Goal: Obtain resource: Download file/media

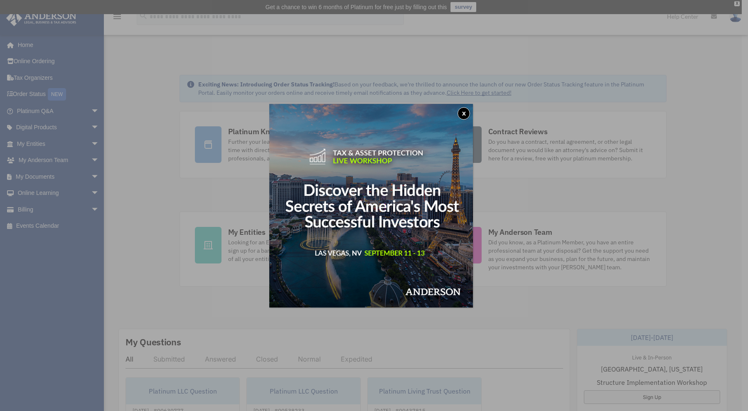
click at [466, 111] on button "x" at bounding box center [464, 113] width 12 height 12
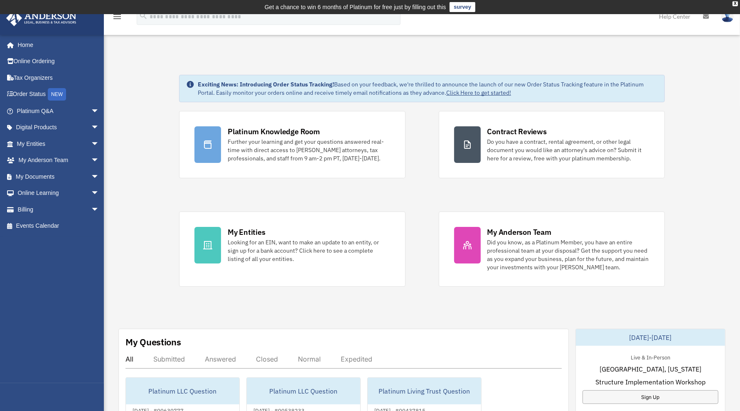
click at [91, 170] on span "arrow_drop_down" at bounding box center [99, 176] width 17 height 17
click at [26, 191] on span at bounding box center [27, 193] width 5 height 6
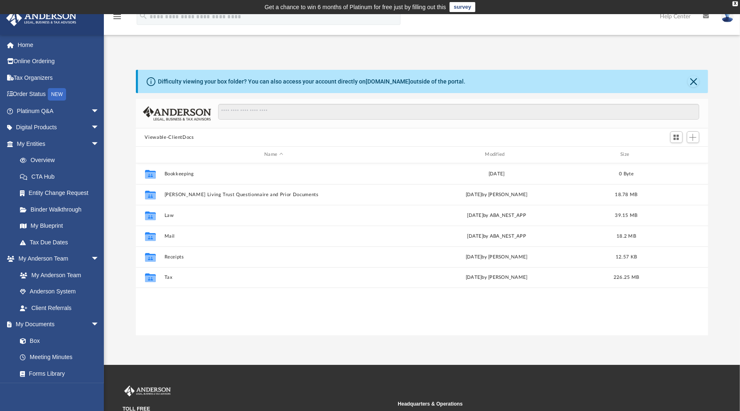
scroll to position [181, 565]
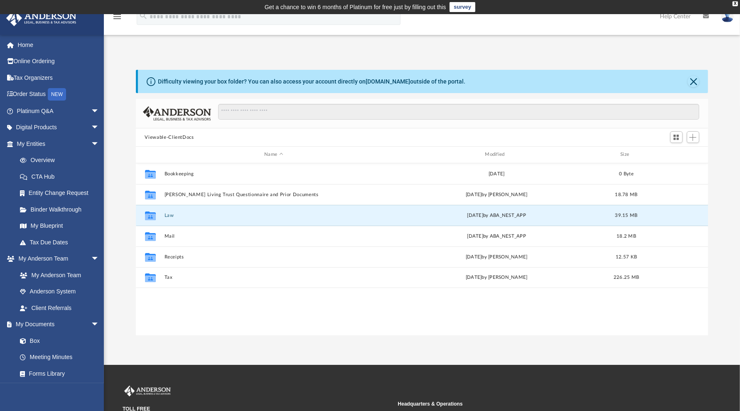
click at [180, 214] on button "Law" at bounding box center [273, 215] width 219 height 5
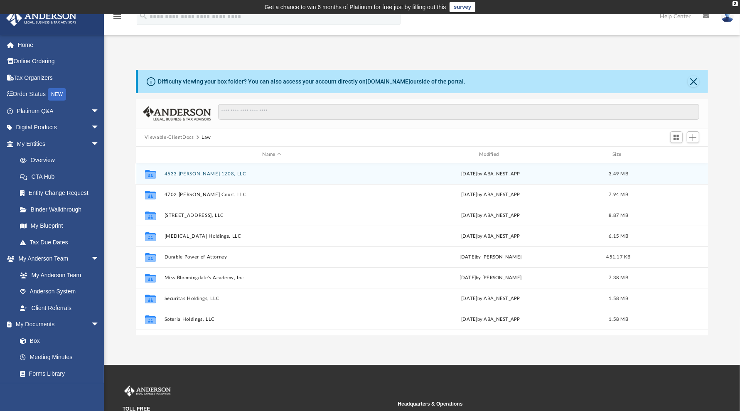
scroll to position [35, 0]
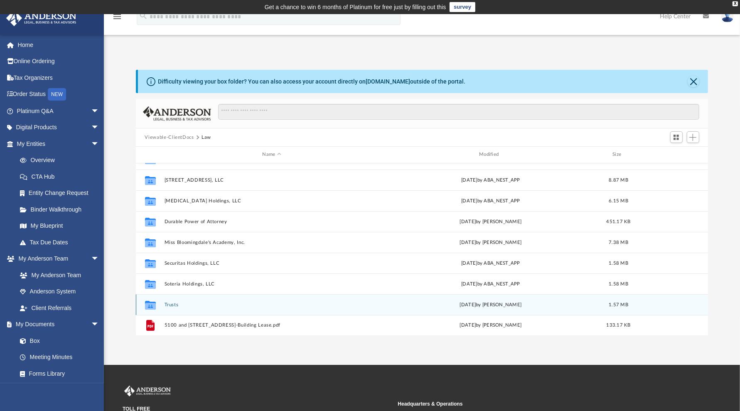
click at [176, 301] on div "Collaborated Folder Trusts Wed Jul 3 2024 by Michelle Frank 1.57 MB" at bounding box center [422, 304] width 573 height 21
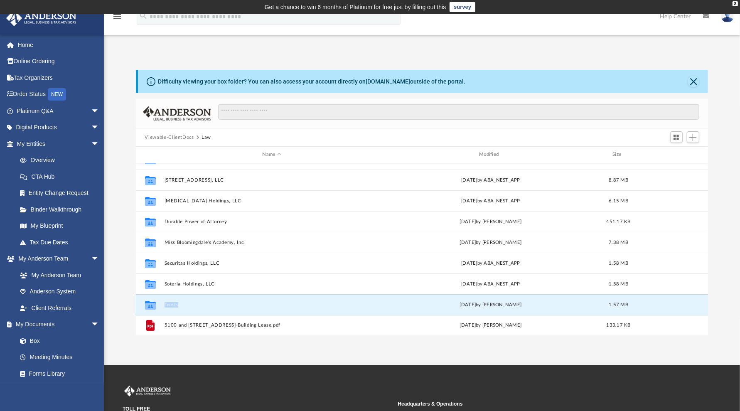
click at [176, 301] on div "Collaborated Folder Trusts Wed Jul 3 2024 by Michelle Frank 1.57 MB" at bounding box center [422, 304] width 573 height 21
click at [167, 305] on button "Trusts" at bounding box center [271, 304] width 215 height 5
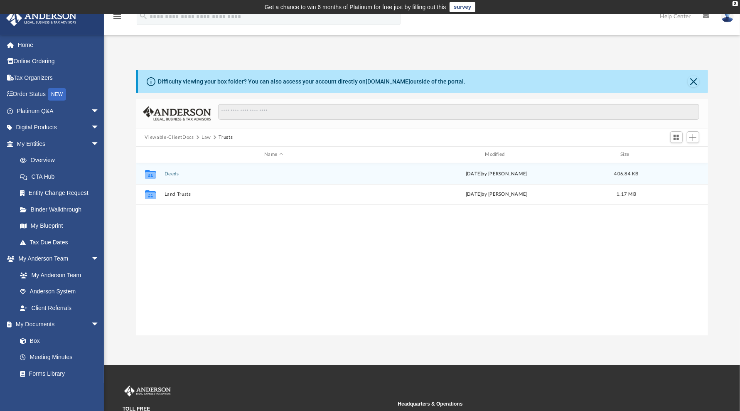
scroll to position [0, 0]
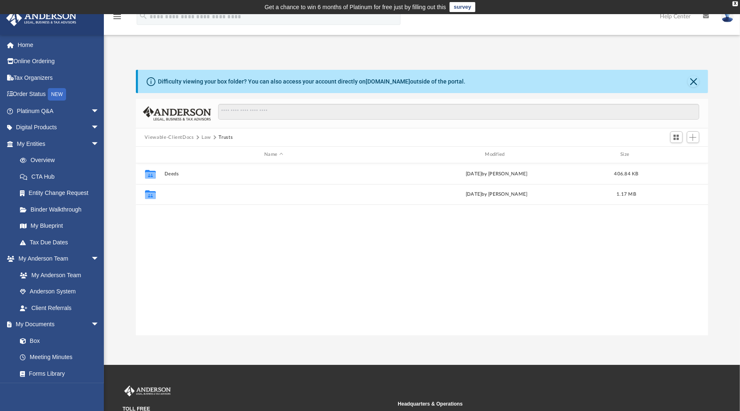
click at [178, 194] on button "Land Trusts" at bounding box center [273, 194] width 219 height 5
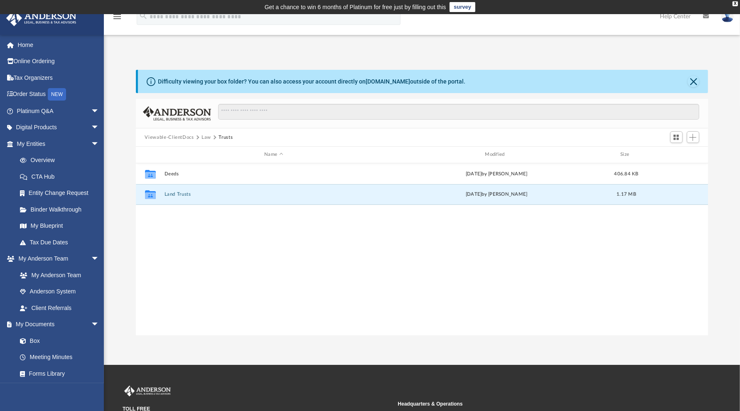
click at [178, 194] on button "Land Trusts" at bounding box center [273, 194] width 219 height 5
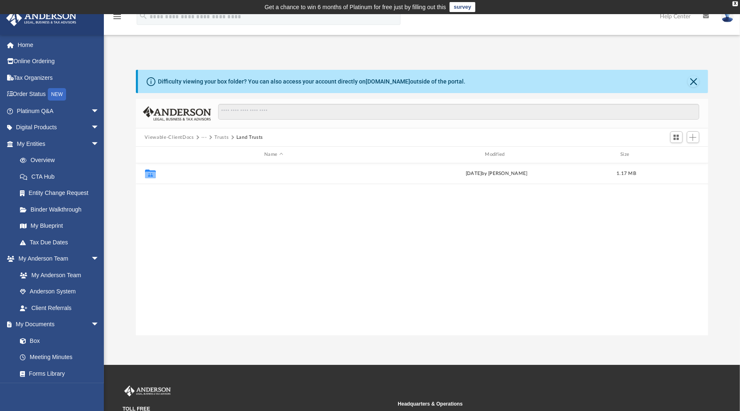
click at [204, 172] on button "Land Trust - 5831 Shoreside Bend Trust" at bounding box center [273, 173] width 219 height 5
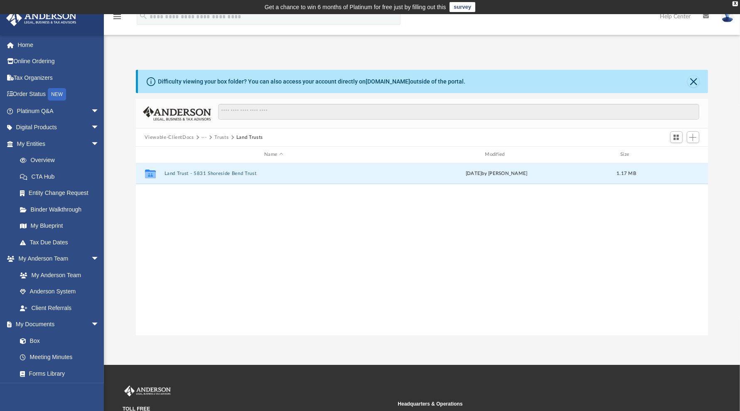
click at [204, 172] on button "Land Trust - 5831 Shoreside Bend Trust" at bounding box center [273, 173] width 219 height 5
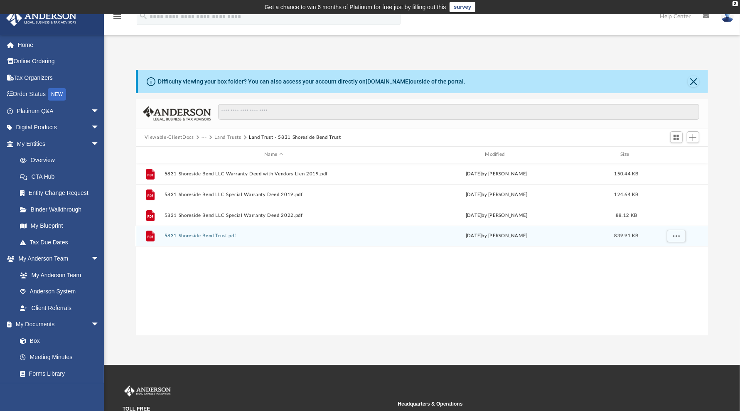
click at [208, 232] on div "File 5831 Shoreside Bend Trust.pdf Thu Oct 19 2023 by Skye Lovelace 839.91 KB" at bounding box center [422, 236] width 573 height 21
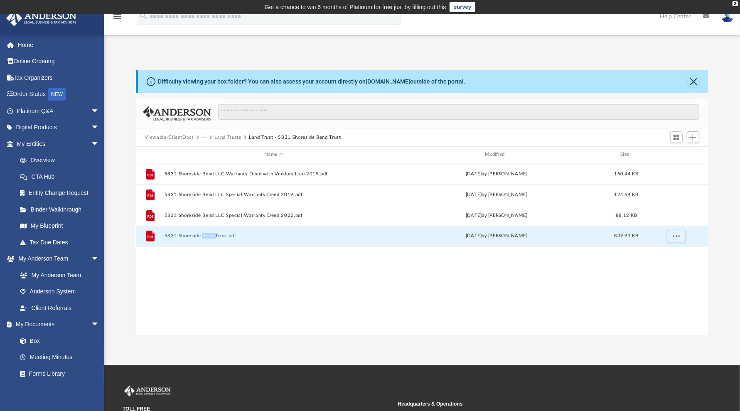
click at [208, 232] on div "File 5831 Shoreside Bend Trust.pdf Thu Oct 19 2023 by Skye Lovelace 839.91 KB" at bounding box center [422, 236] width 573 height 21
click at [181, 236] on button "5831 Shoreside Bend Trust.pdf" at bounding box center [273, 235] width 219 height 5
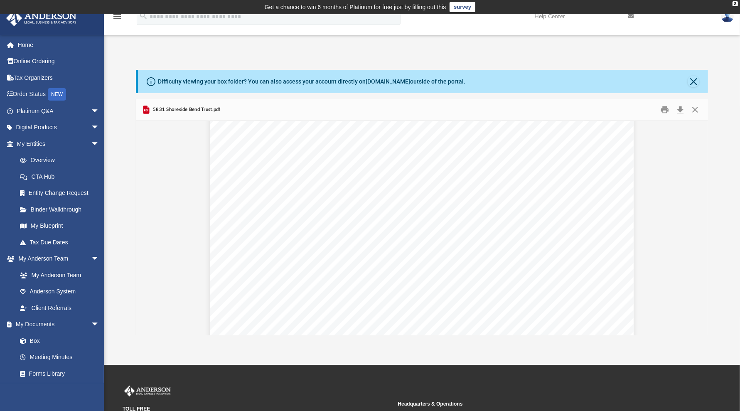
scroll to position [1177, 0]
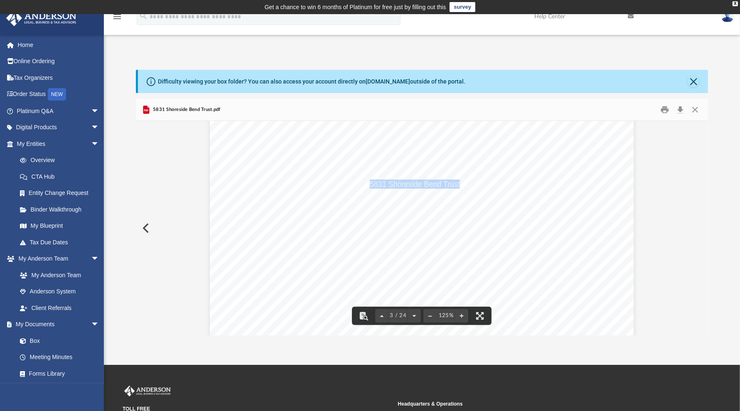
drag, startPoint x: 367, startPoint y: 183, endPoint x: 456, endPoint y: 181, distance: 89.0
click at [456, 181] on span "5831 Shoreside Bend Trust dated October 19, 2023" at bounding box center [438, 184] width 137 height 8
click at [419, 180] on span "5831 Shoreside Bend Trust dated October 19, 2023" at bounding box center [438, 184] width 137 height 8
drag, startPoint x: 456, startPoint y: 183, endPoint x: 366, endPoint y: 182, distance: 89.4
click at [370, 182] on span "5831 Shoreside Bend Trust dated October 19, 2023" at bounding box center [438, 184] width 137 height 8
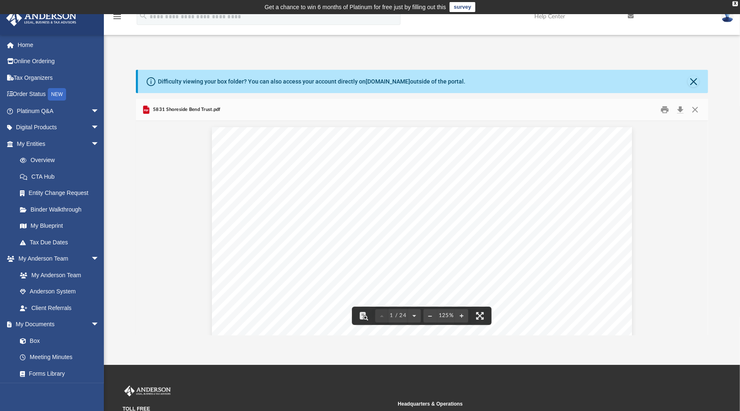
scroll to position [0, 0]
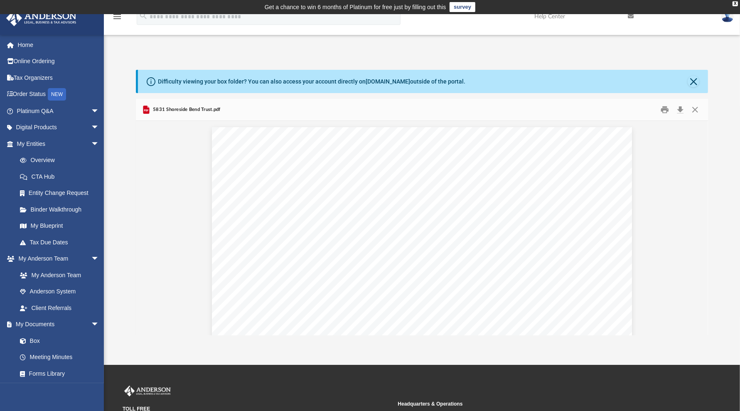
click at [734, 2] on div "X" at bounding box center [735, 3] width 5 height 5
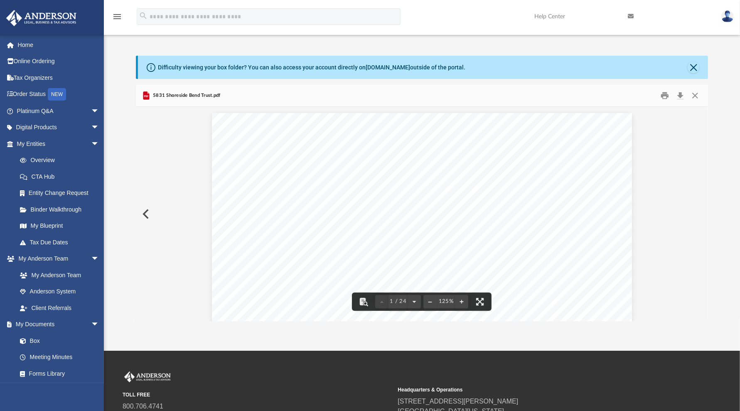
click at [27, 48] on link "Home" at bounding box center [59, 45] width 106 height 17
click at [728, 16] on img at bounding box center [728, 16] width 12 height 12
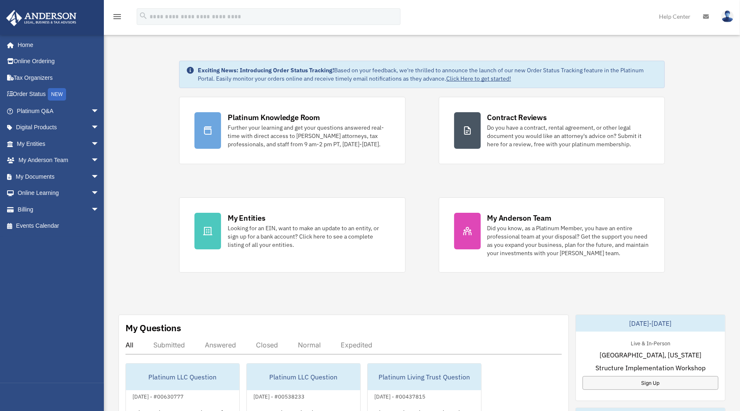
click at [737, 15] on link at bounding box center [727, 16] width 25 height 37
click at [571, 75] on link "Logout" at bounding box center [592, 72] width 83 height 17
